Goal: Transaction & Acquisition: Purchase product/service

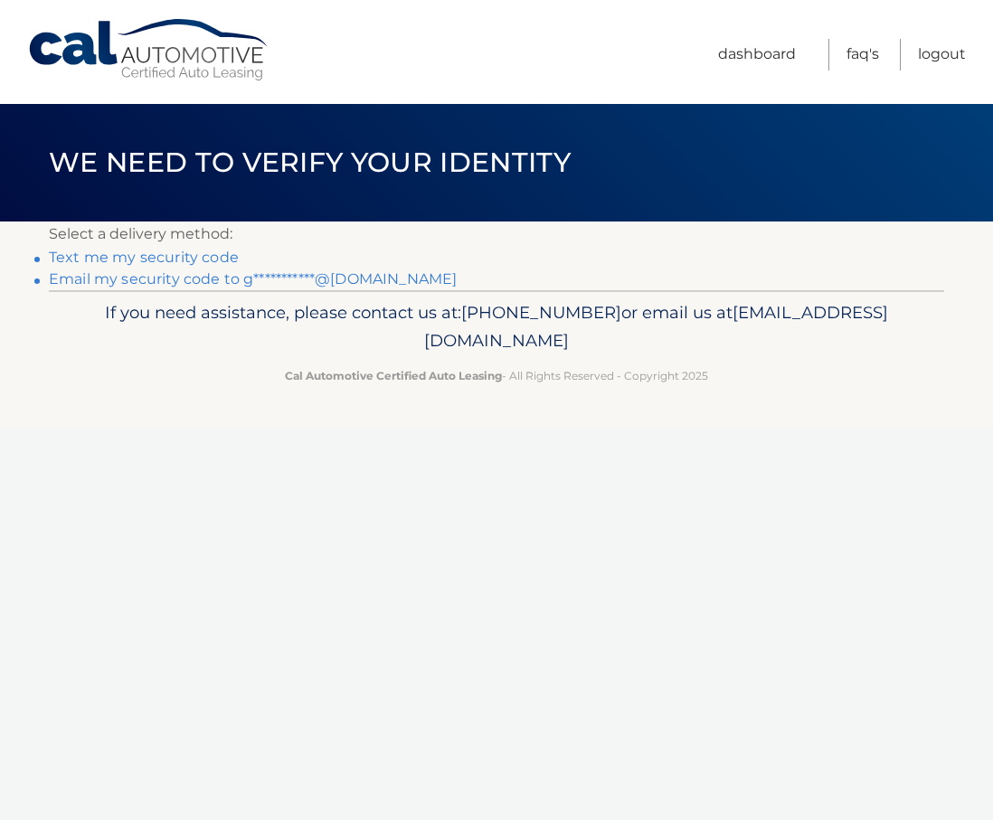
click at [170, 280] on link "**********" at bounding box center [253, 278] width 408 height 17
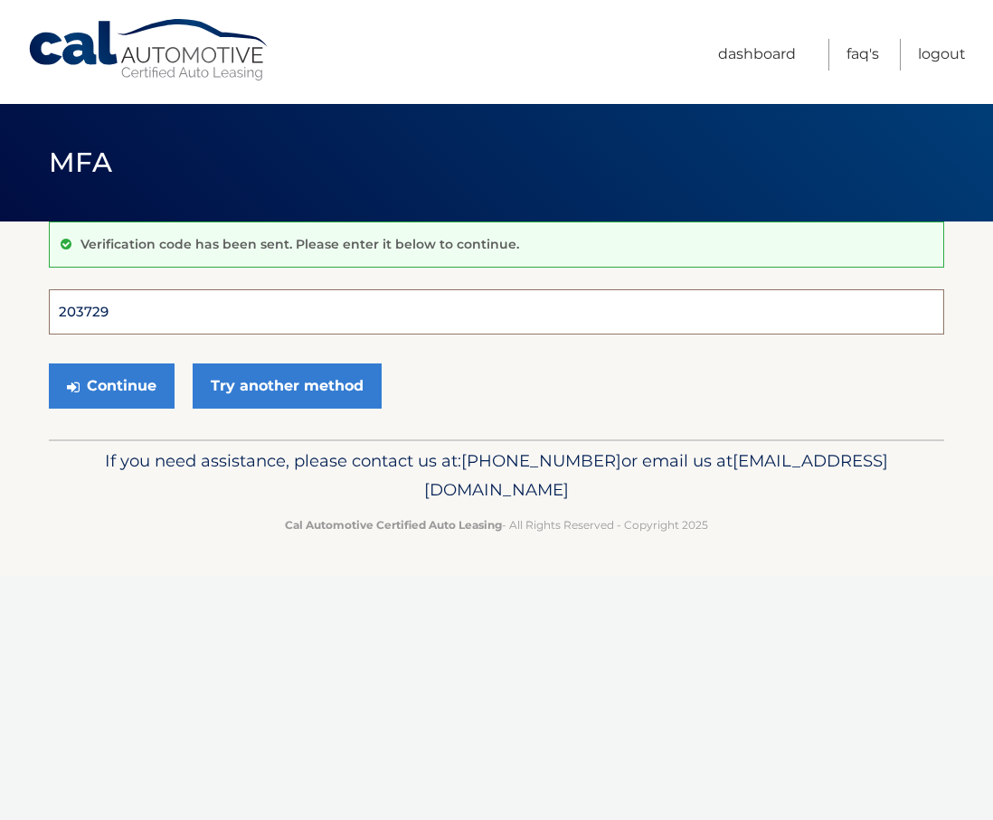
type input "203729"
click at [111, 385] on button "Continue" at bounding box center [112, 385] width 126 height 45
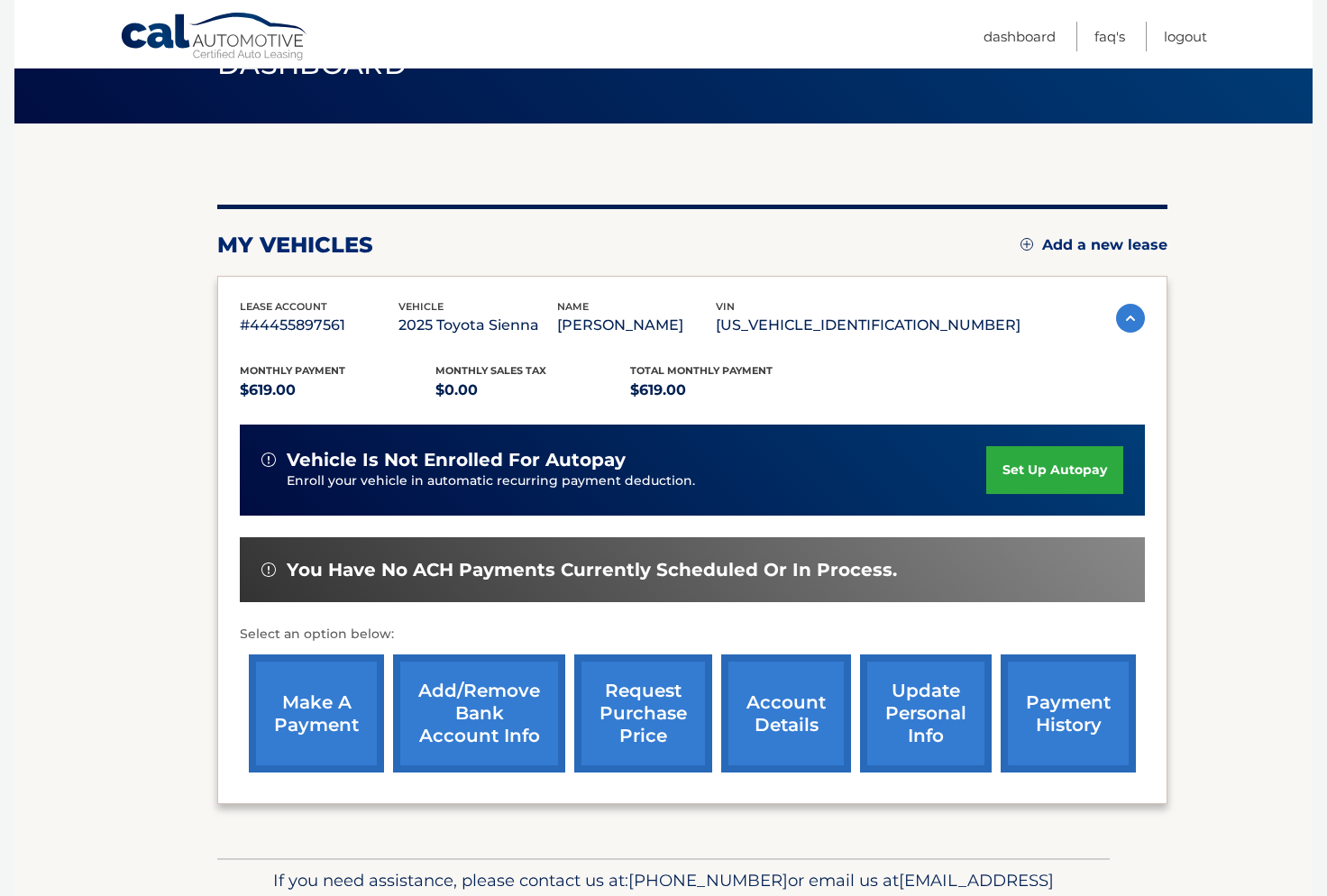
scroll to position [103, 0]
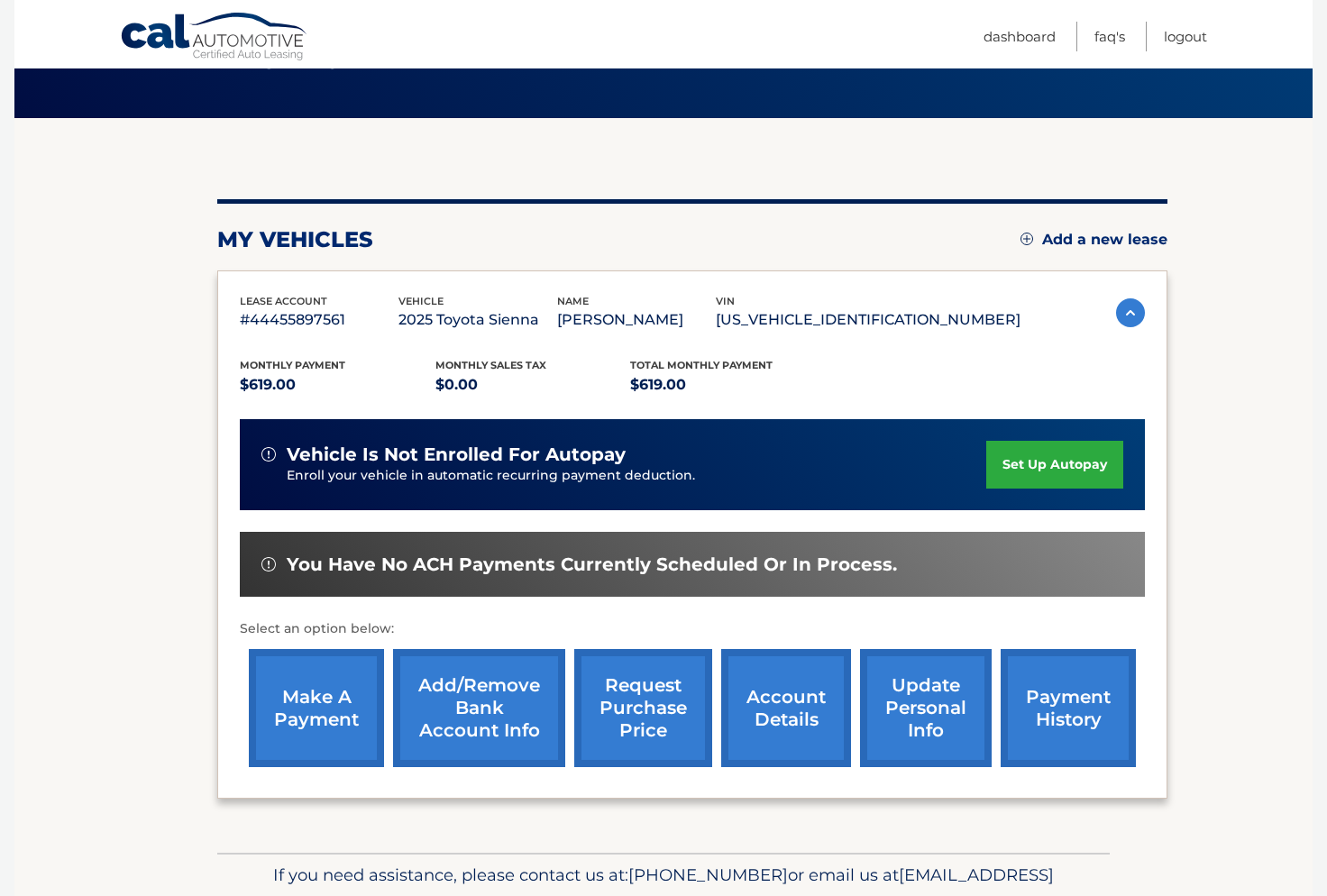
click at [356, 714] on link "make a payment" at bounding box center [317, 708] width 136 height 118
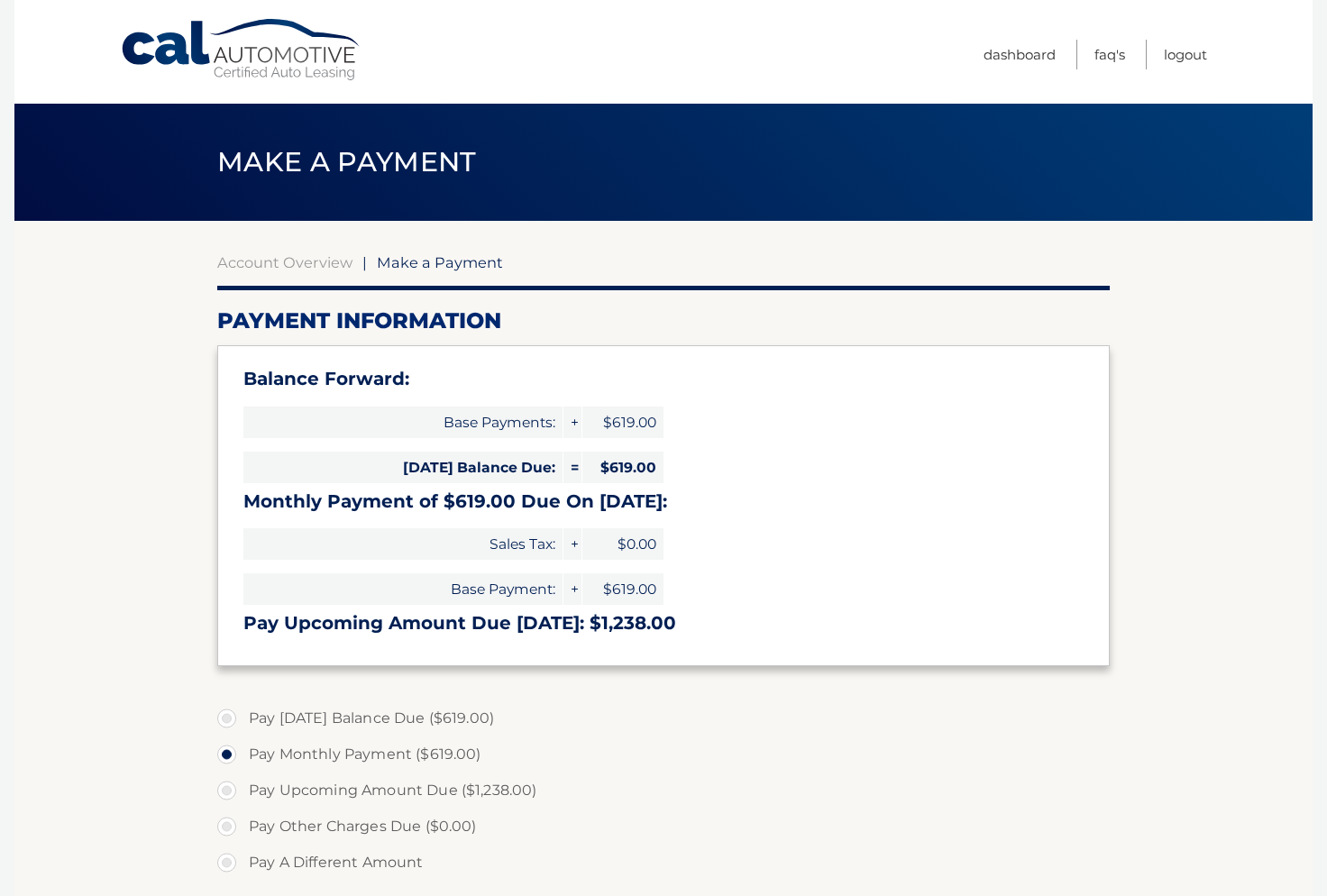
select select "NDBiNmY1MWMtZDdiYy00MjU1LTk0YWQtODY4NTczZTM0YWI3"
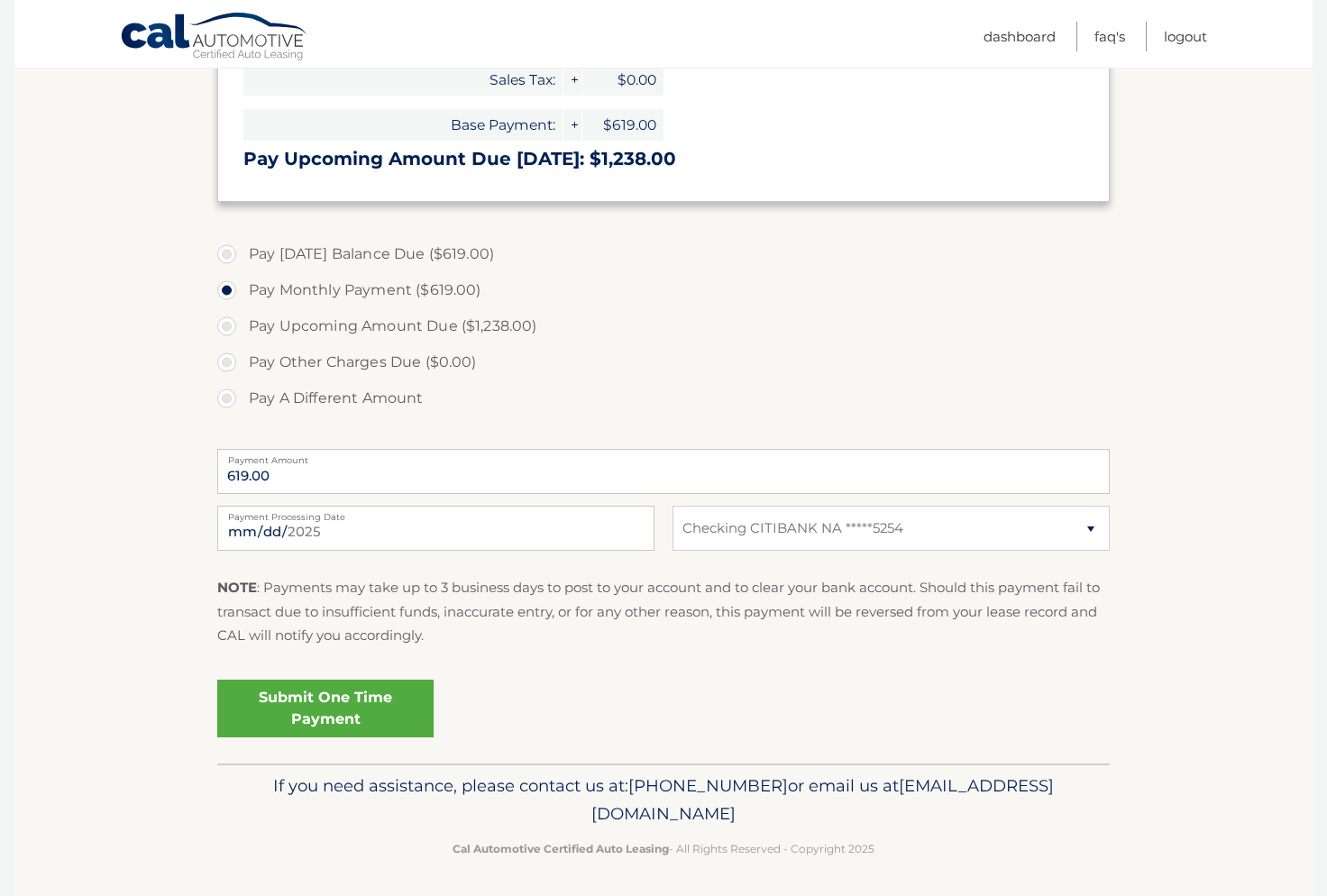
scroll to position [463, 0]
click at [388, 713] on link "Submit One Time Payment" at bounding box center [325, 710] width 216 height 58
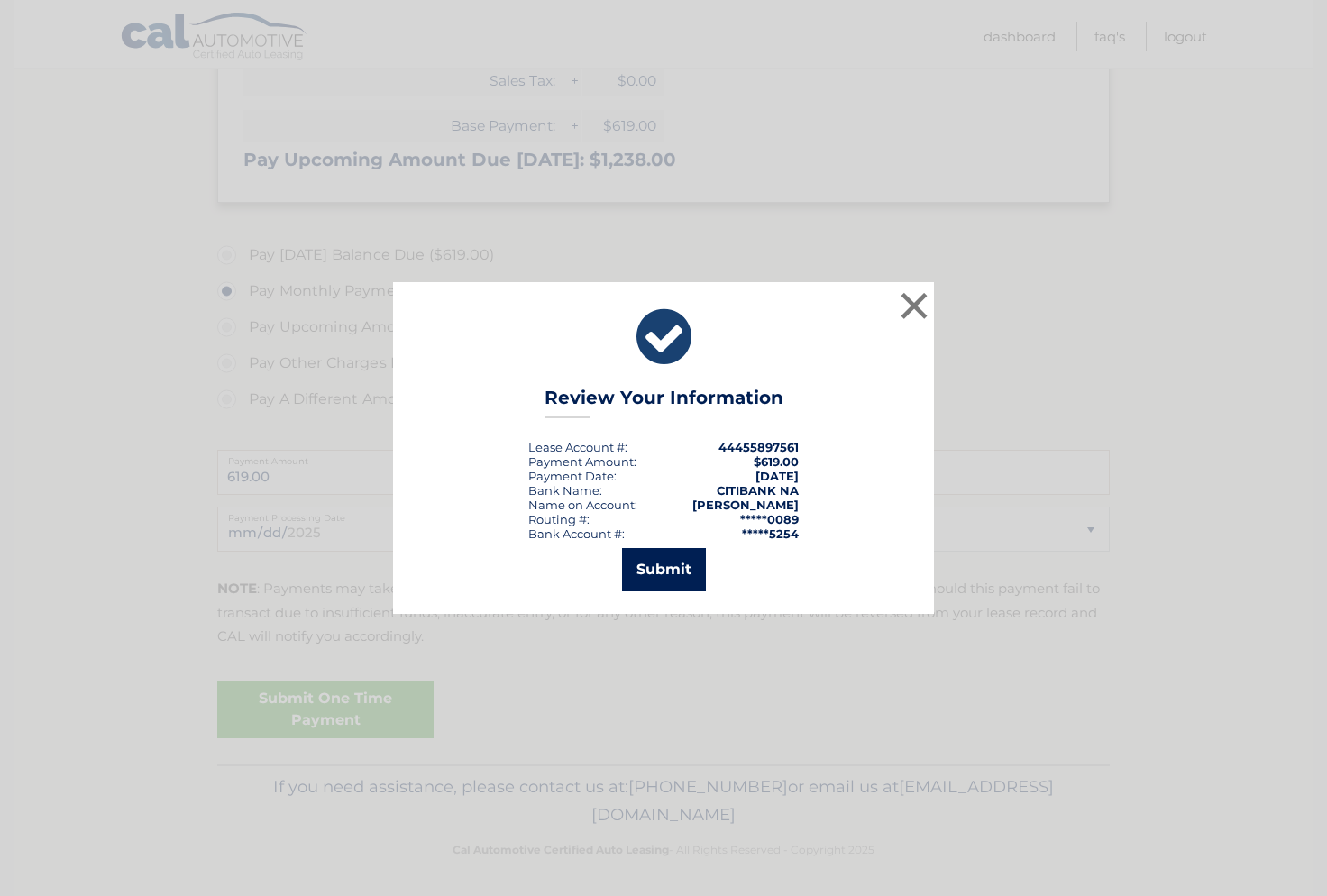
click at [664, 564] on button "Submit" at bounding box center [664, 569] width 84 height 43
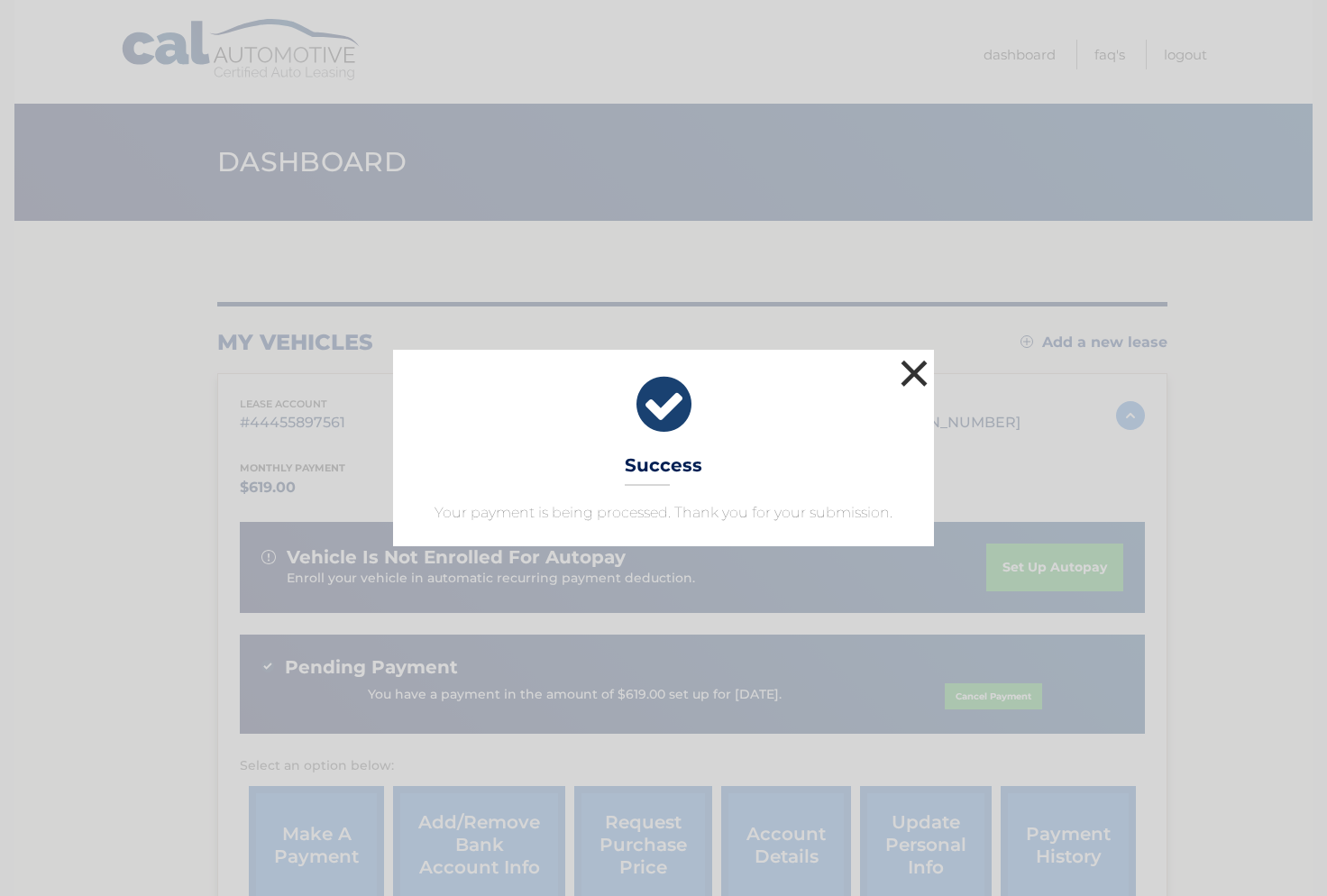
click at [911, 367] on button "×" at bounding box center [914, 373] width 36 height 36
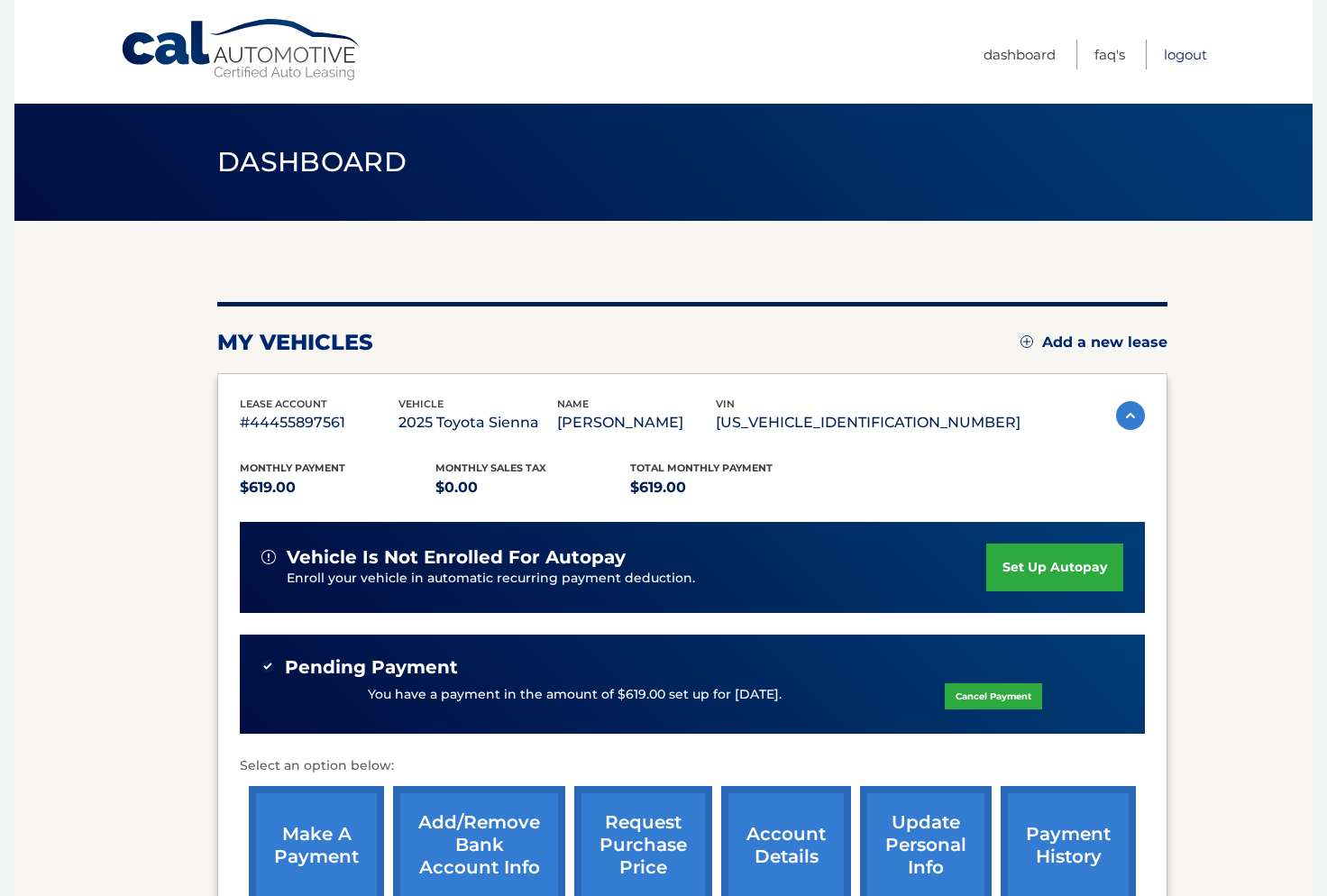
click at [1179, 56] on link "Logout" at bounding box center [1184, 55] width 43 height 30
